Goal: Task Accomplishment & Management: Manage account settings

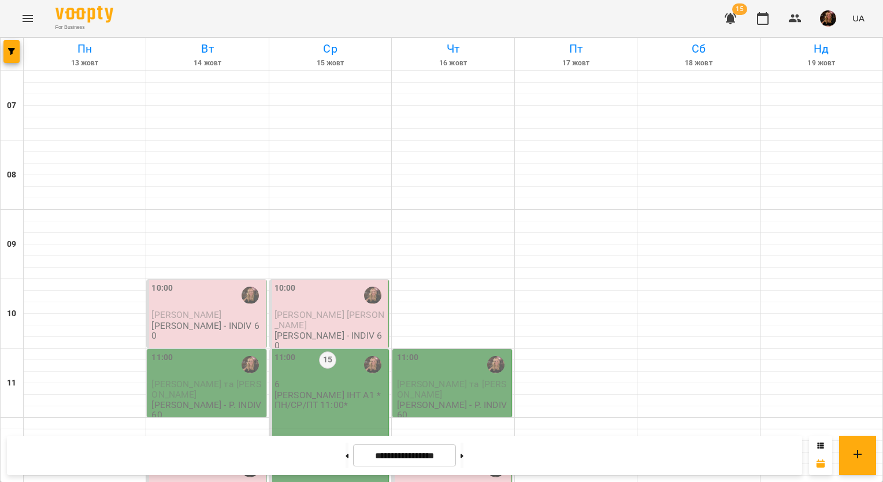
scroll to position [694, 0]
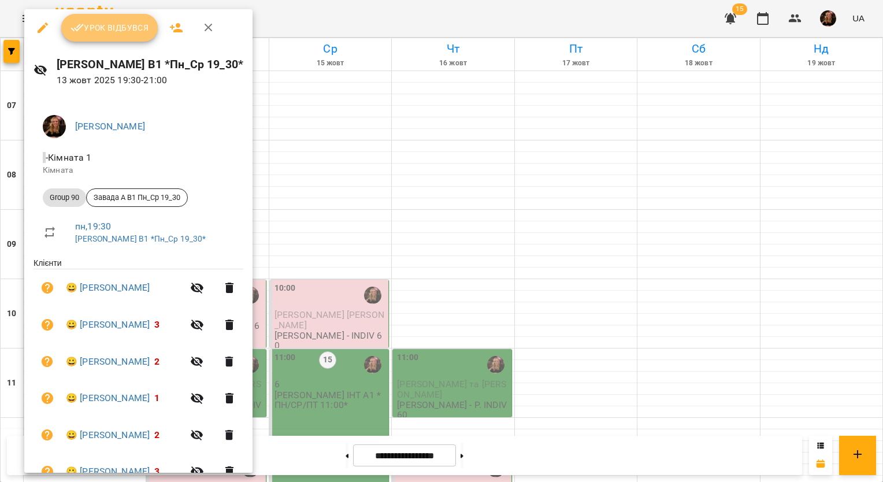
click at [135, 27] on span "Урок відбувся" at bounding box center [110, 28] width 79 height 14
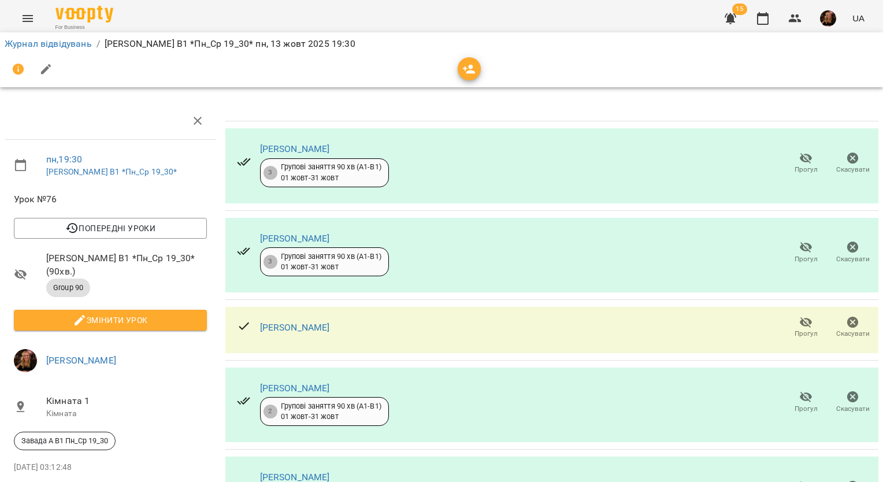
click at [795, 329] on span "Прогул" at bounding box center [806, 334] width 23 height 10
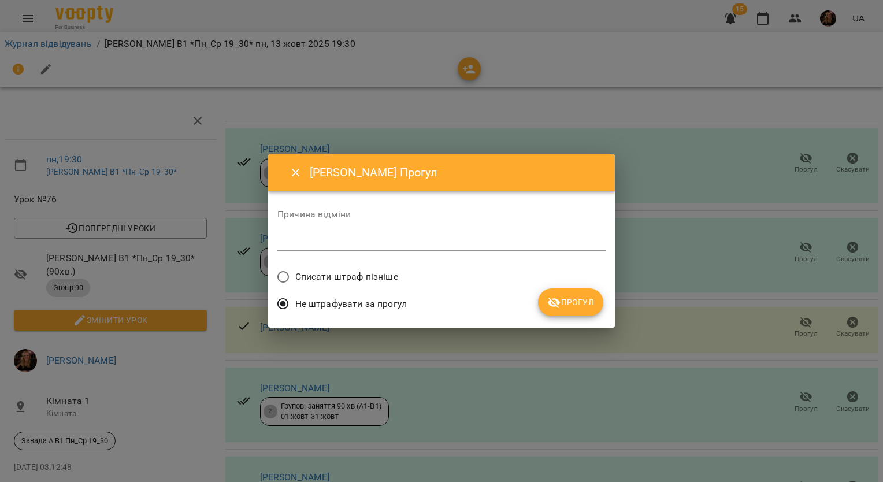
click at [574, 297] on span "Прогул" at bounding box center [570, 302] width 47 height 14
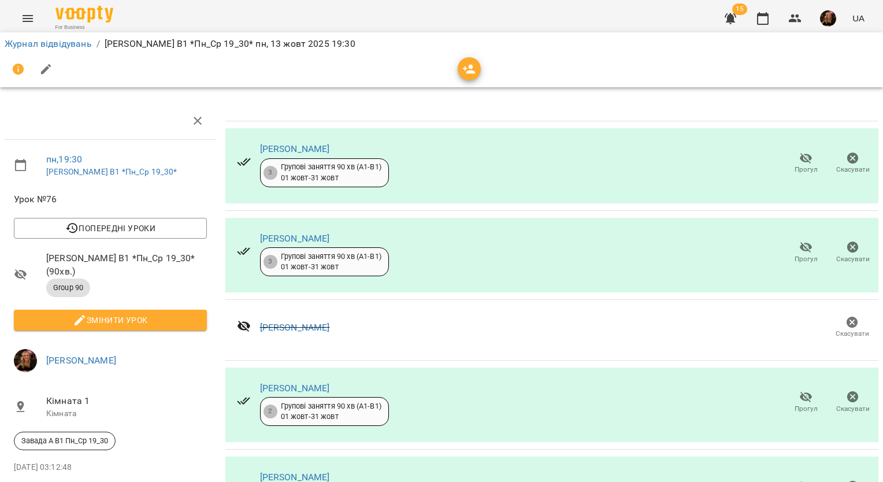
click at [158, 313] on span "Змінити урок" at bounding box center [110, 320] width 175 height 14
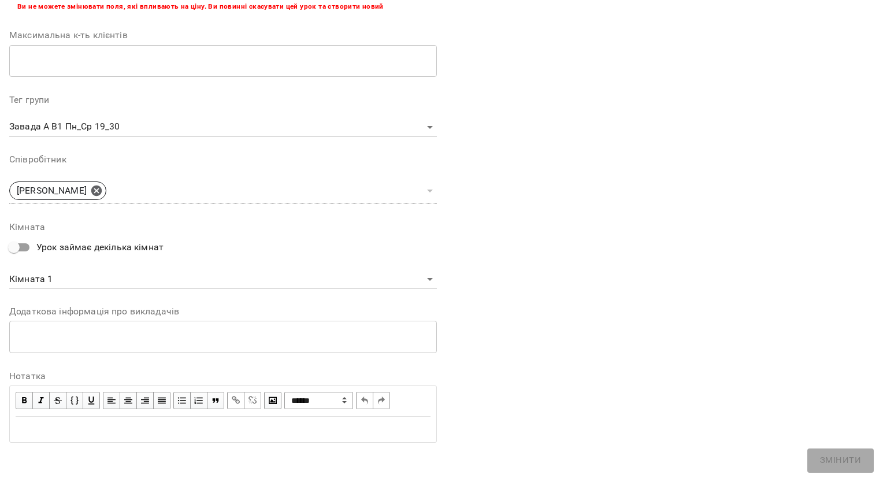
scroll to position [286, 0]
click at [145, 418] on div "Edit text" at bounding box center [222, 428] width 425 height 24
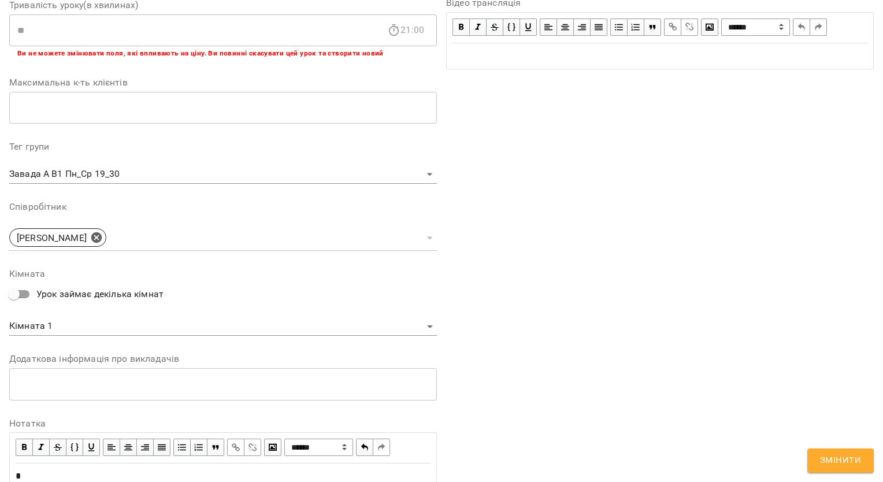
scroll to position [334, 0]
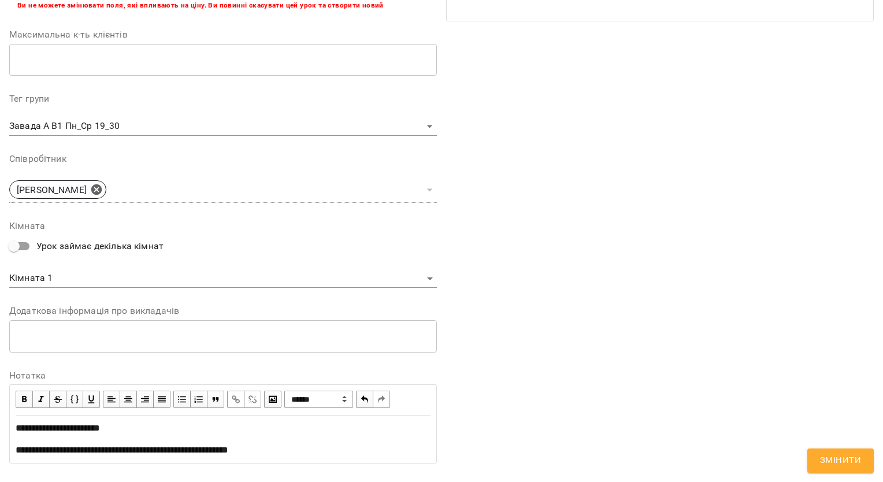
click at [199, 453] on span "**********" at bounding box center [122, 450] width 213 height 9
drag, startPoint x: 39, startPoint y: 427, endPoint x: -2, endPoint y: 427, distance: 41.6
click at [0, 427] on html "For Business 15 UA Журнал відвідувань / Завада А. В1 *Пн_Ср 19_30* пн, 13 жовт …" at bounding box center [441, 406] width 883 height 812
click at [25, 400] on span "button" at bounding box center [24, 399] width 13 height 13
click at [849, 459] on span "Змінити" at bounding box center [840, 460] width 41 height 15
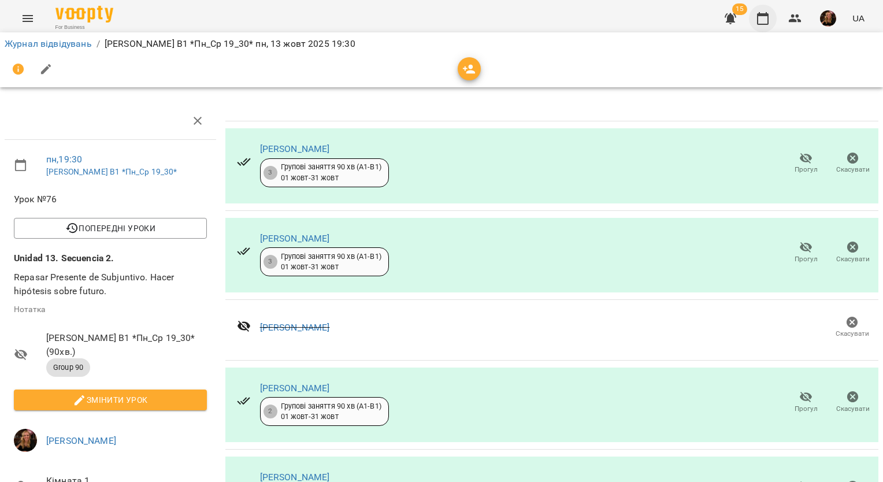
click at [761, 14] on icon "button" at bounding box center [763, 18] width 12 height 13
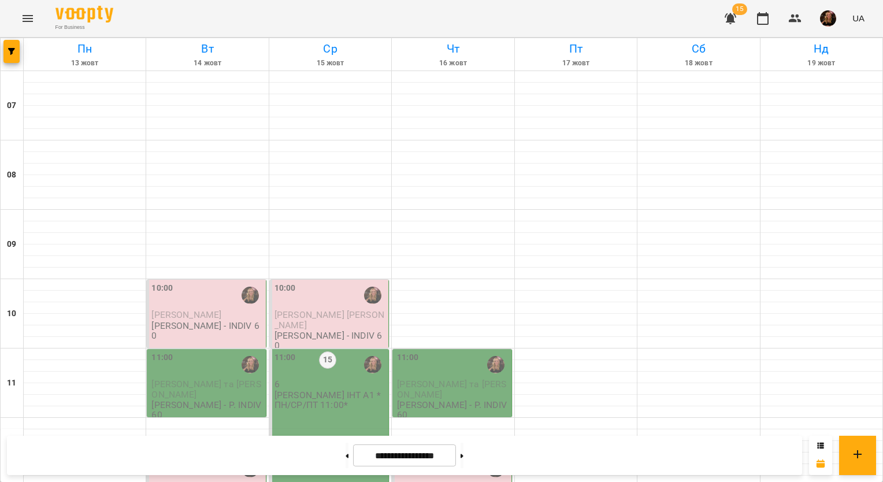
scroll to position [347, 0]
